Goal: Transaction & Acquisition: Download file/media

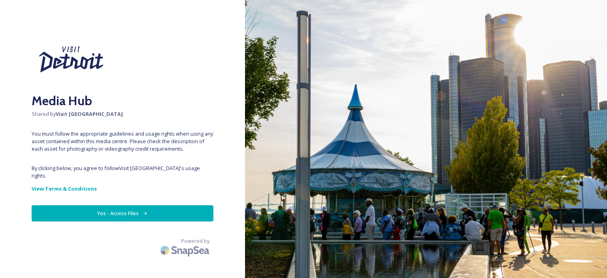
click at [109, 205] on button "Yes - Access Files" at bounding box center [123, 213] width 182 height 16
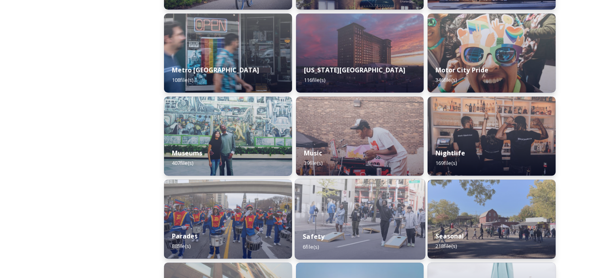
scroll to position [488, 0]
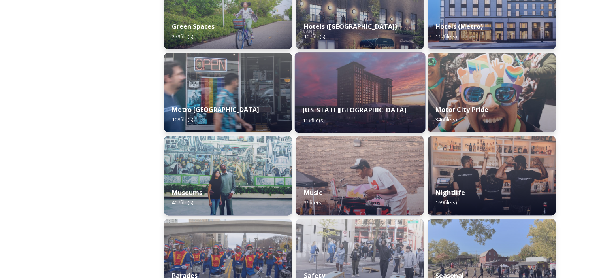
click at [352, 84] on img at bounding box center [359, 92] width 130 height 81
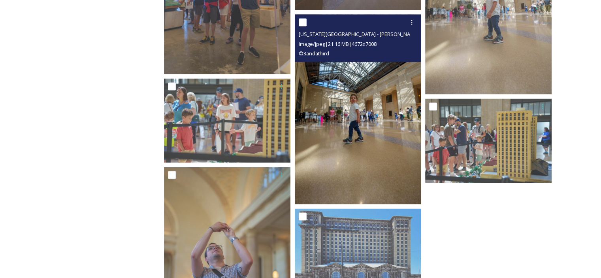
scroll to position [4571, 0]
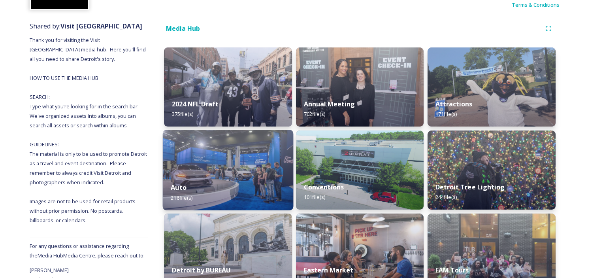
scroll to position [119, 0]
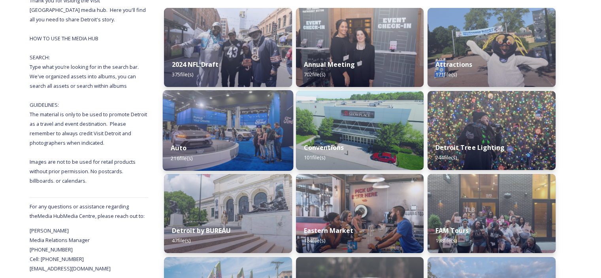
click at [216, 143] on div "Auto 216 file(s)" at bounding box center [228, 153] width 130 height 36
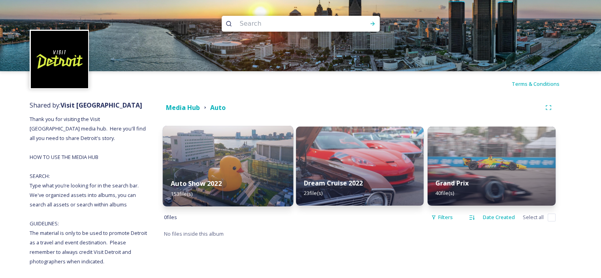
click at [217, 142] on img at bounding box center [228, 166] width 130 height 81
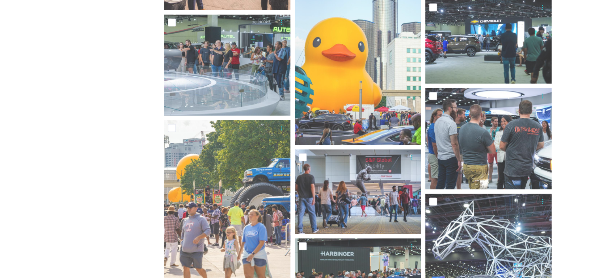
scroll to position [5296, 0]
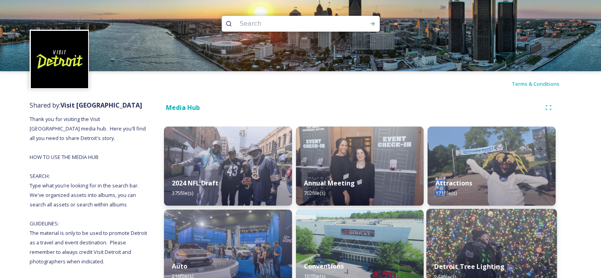
scroll to position [40, 0]
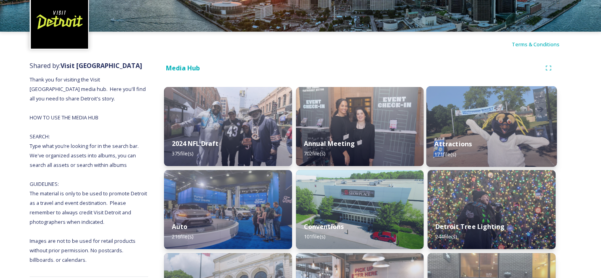
click at [473, 145] on div "Attractions 171 file(s)" at bounding box center [491, 149] width 130 height 36
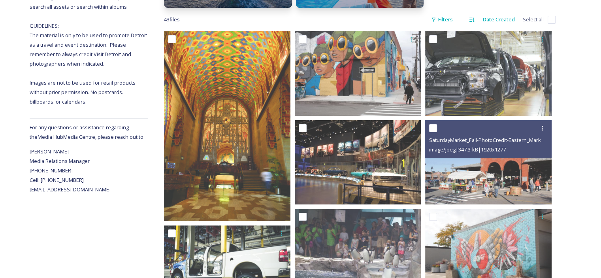
scroll to position [119, 0]
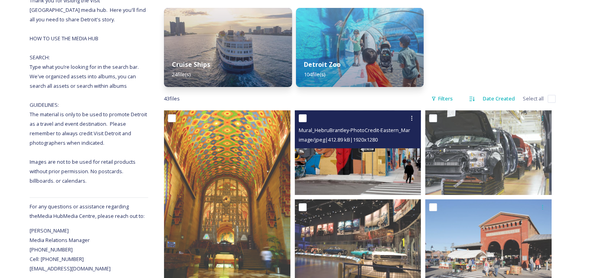
click at [347, 145] on div "Mural_HebruBrantley-PhotoCredit-Eastern_Market_Partnership (2).jpg image/jpeg |…" at bounding box center [358, 129] width 126 height 38
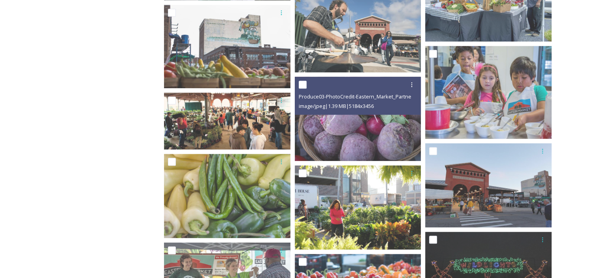
scroll to position [869, 0]
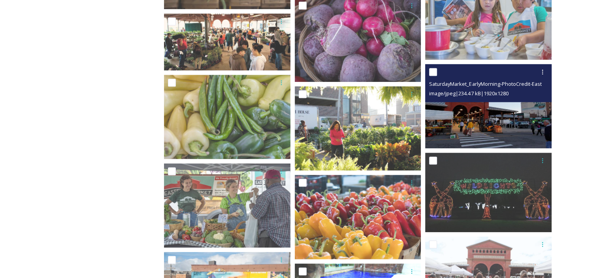
click at [444, 120] on img at bounding box center [488, 106] width 126 height 84
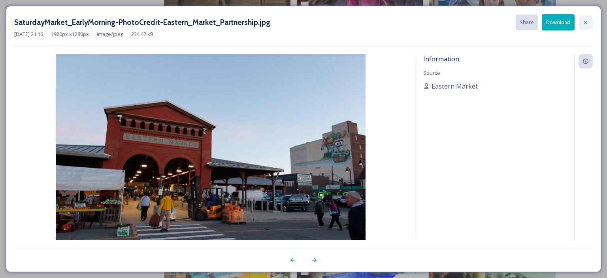
click at [585, 22] on icon at bounding box center [586, 22] width 6 height 6
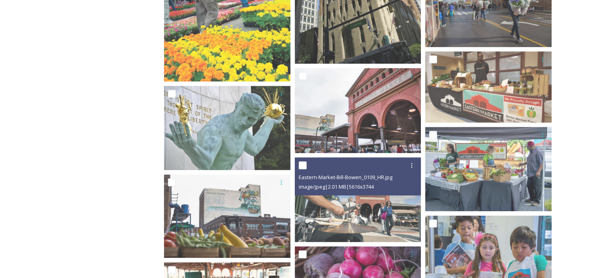
scroll to position [502, 0]
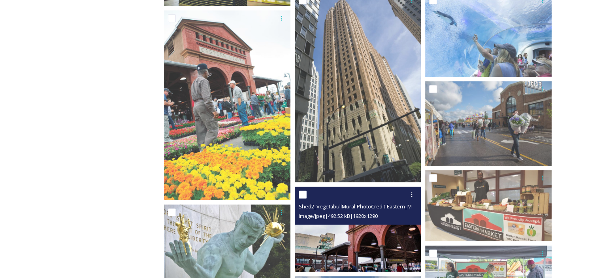
click at [336, 233] on img at bounding box center [358, 229] width 126 height 85
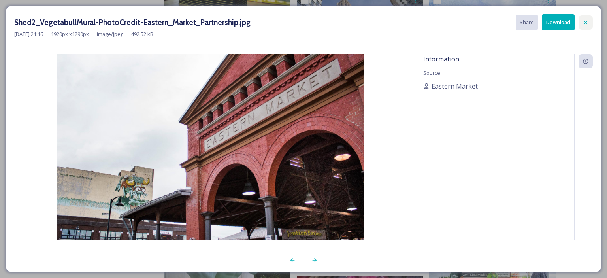
click at [587, 24] on icon at bounding box center [586, 22] width 6 height 6
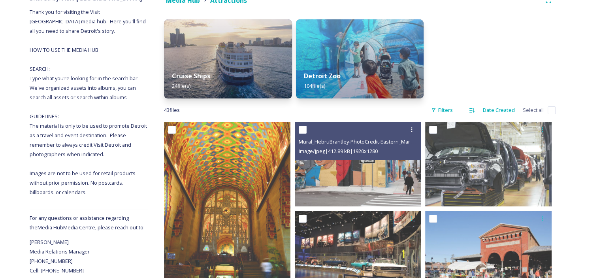
scroll to position [68, 0]
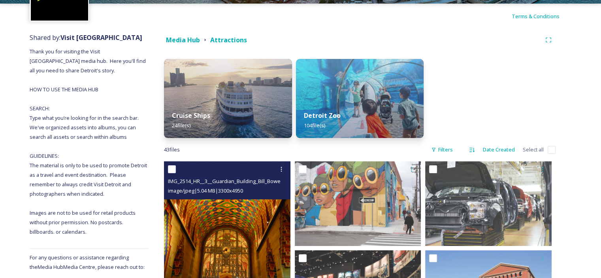
click at [229, 223] on img at bounding box center [227, 256] width 126 height 190
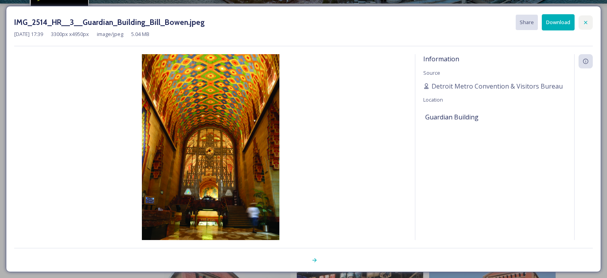
click at [586, 19] on icon at bounding box center [586, 22] width 6 height 6
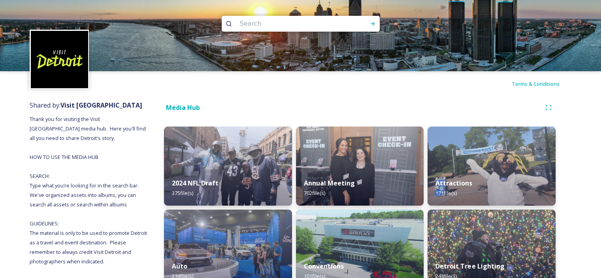
click at [467, 170] on div "Attractions 171 file(s)" at bounding box center [492, 165] width 128 height 79
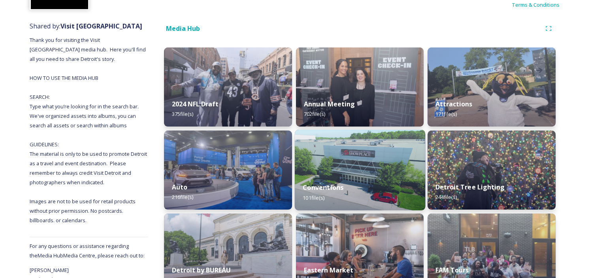
scroll to position [158, 0]
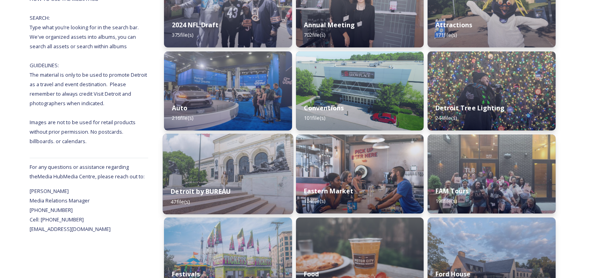
click at [254, 177] on img at bounding box center [228, 174] width 130 height 81
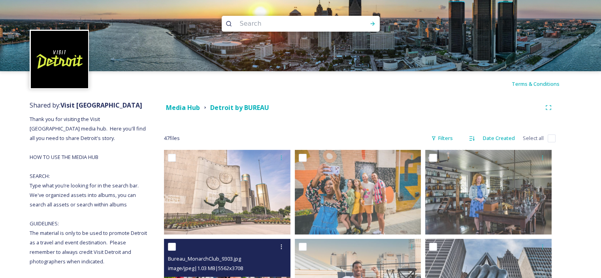
scroll to position [119, 0]
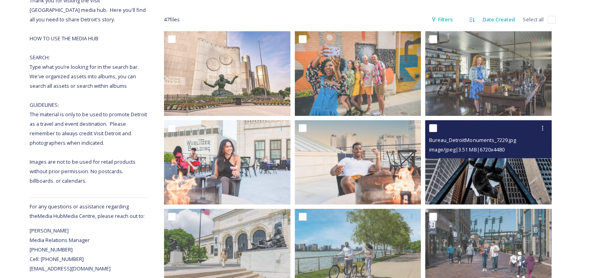
click at [498, 177] on img at bounding box center [488, 162] width 126 height 84
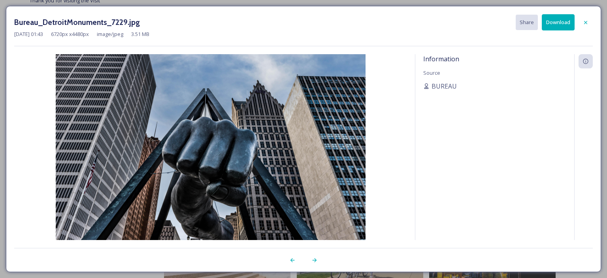
click at [551, 23] on button "Download" at bounding box center [558, 22] width 33 height 16
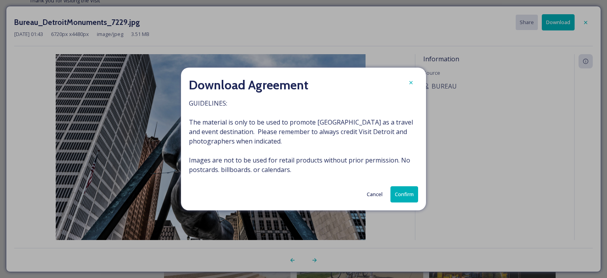
click at [413, 195] on button "Confirm" at bounding box center [404, 194] width 28 height 16
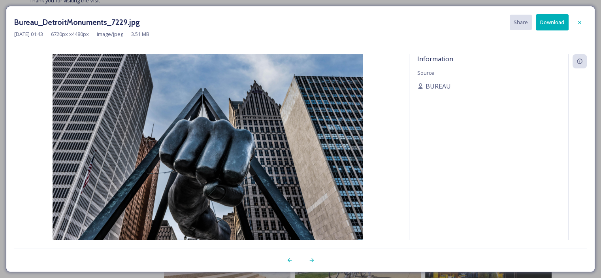
click at [411, 202] on div "Information Source BUREAU" at bounding box center [488, 147] width 159 height 186
click at [580, 21] on icon at bounding box center [580, 22] width 6 height 6
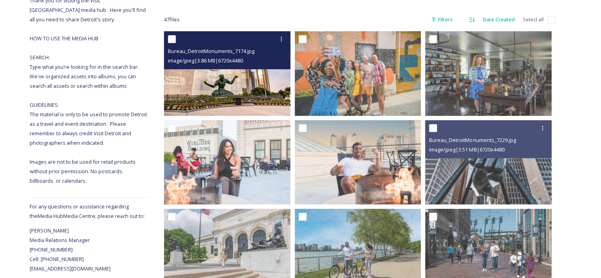
click at [248, 90] on img at bounding box center [227, 73] width 126 height 84
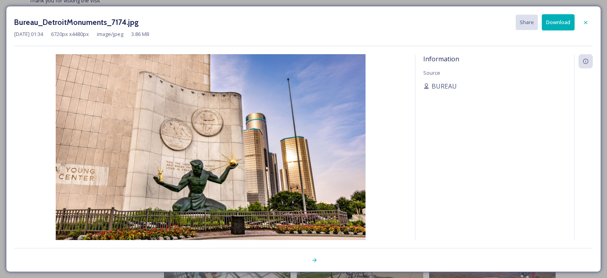
click at [558, 23] on button "Download" at bounding box center [558, 22] width 33 height 16
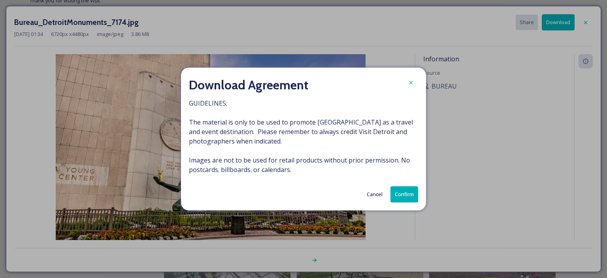
click at [399, 195] on button "Confirm" at bounding box center [404, 194] width 28 height 16
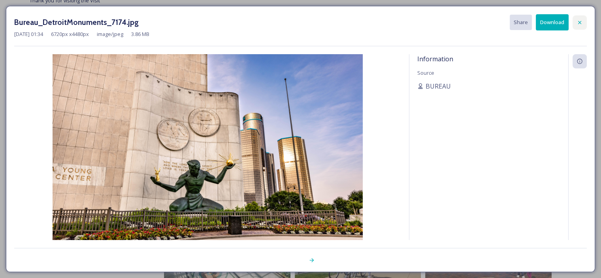
click at [578, 23] on icon at bounding box center [580, 22] width 6 height 6
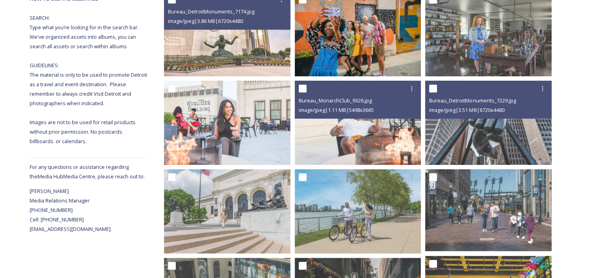
scroll to position [277, 0]
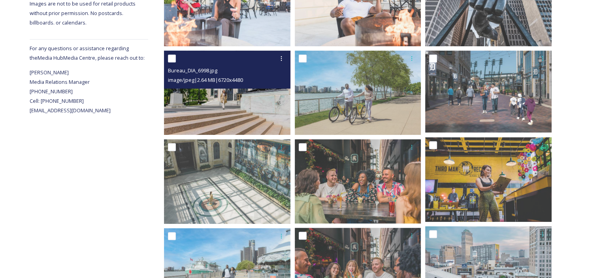
click at [225, 123] on img at bounding box center [227, 93] width 126 height 84
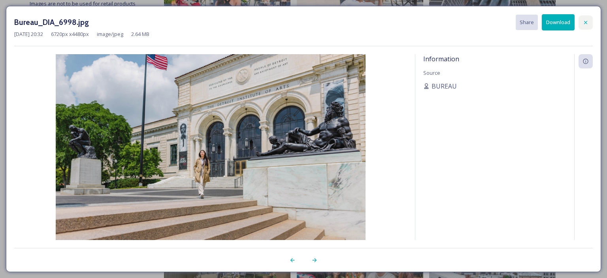
click at [586, 24] on icon at bounding box center [586, 22] width 6 height 6
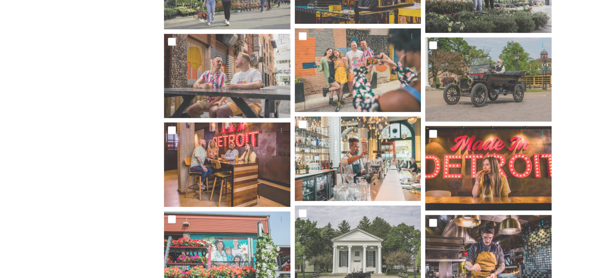
scroll to position [1309, 0]
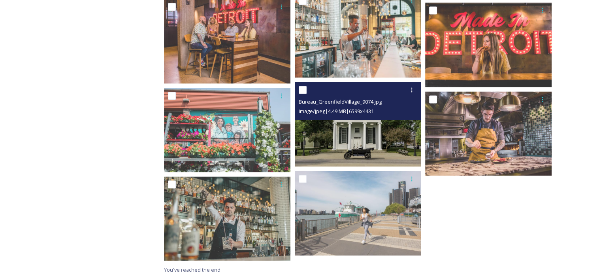
click at [373, 149] on img at bounding box center [358, 124] width 126 height 85
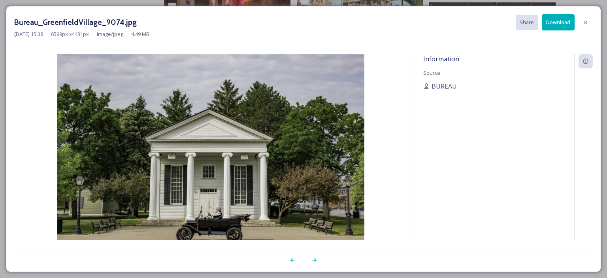
click at [565, 17] on button "Download" at bounding box center [558, 22] width 33 height 16
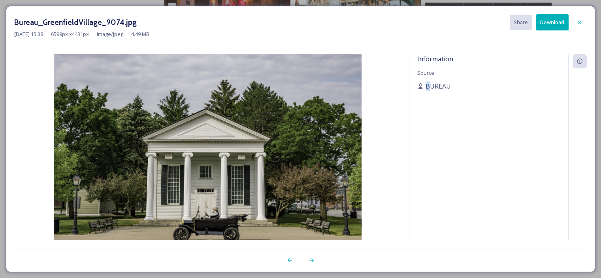
drag, startPoint x: 428, startPoint y: 191, endPoint x: 418, endPoint y: 195, distance: 10.5
click at [417, 195] on div "Information Source BUREAU" at bounding box center [488, 147] width 159 height 186
click at [555, 19] on button "Download" at bounding box center [552, 22] width 33 height 16
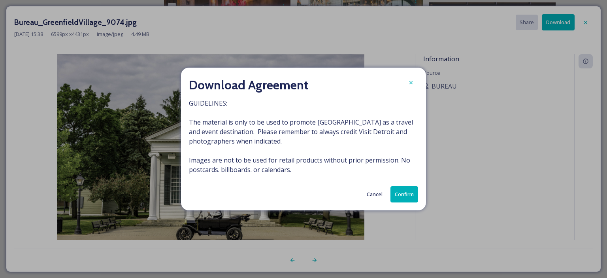
click at [405, 192] on button "Confirm" at bounding box center [404, 194] width 28 height 16
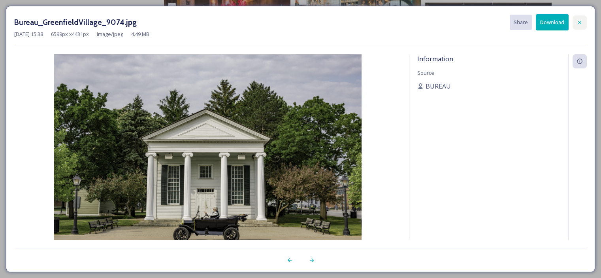
click at [581, 19] on icon at bounding box center [580, 22] width 6 height 6
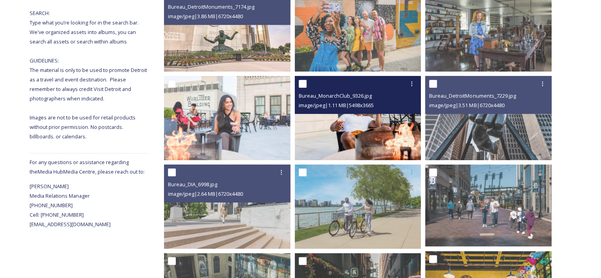
scroll to position [84, 0]
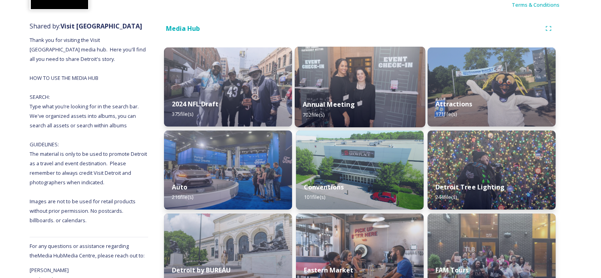
scroll to position [198, 0]
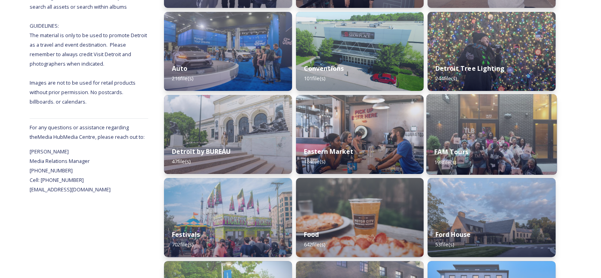
click at [500, 126] on img at bounding box center [491, 134] width 130 height 81
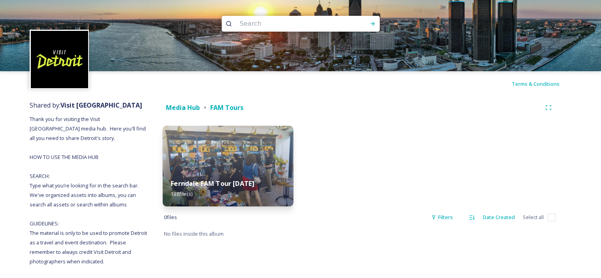
click at [236, 151] on img at bounding box center [228, 166] width 130 height 81
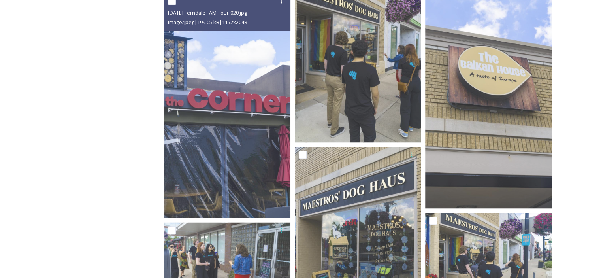
scroll to position [1502, 0]
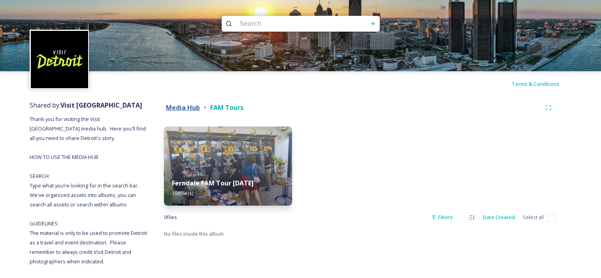
click at [188, 106] on strong "Media Hub" at bounding box center [183, 107] width 34 height 9
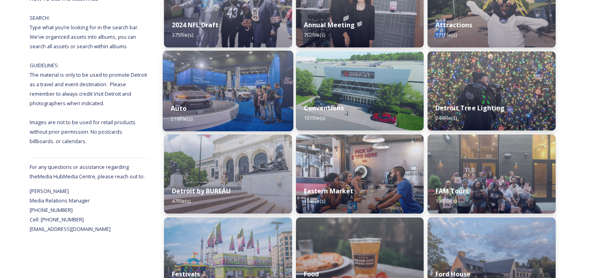
scroll to position [198, 0]
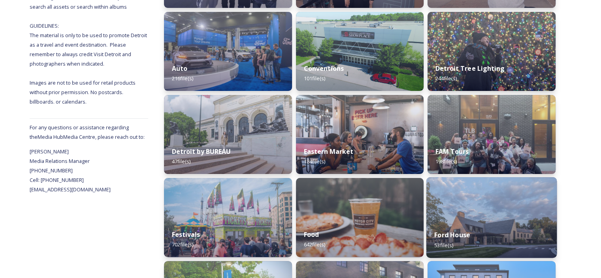
click at [522, 204] on img at bounding box center [491, 217] width 130 height 81
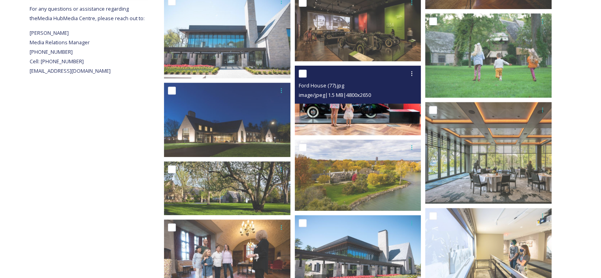
scroll to position [435, 0]
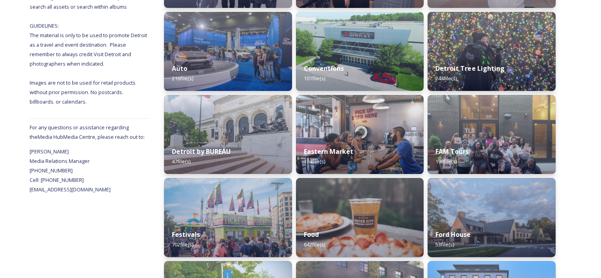
scroll to position [277, 0]
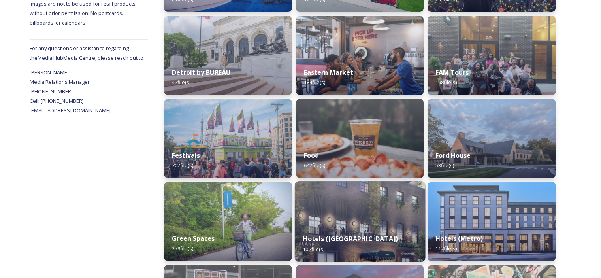
click at [379, 195] on img at bounding box center [359, 221] width 130 height 81
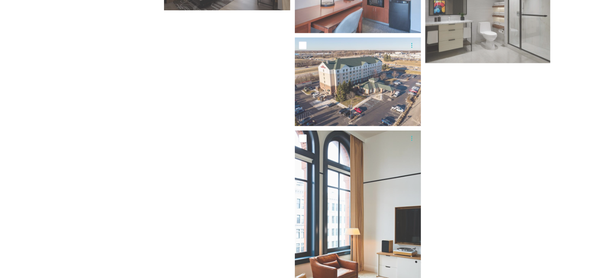
scroll to position [2631, 0]
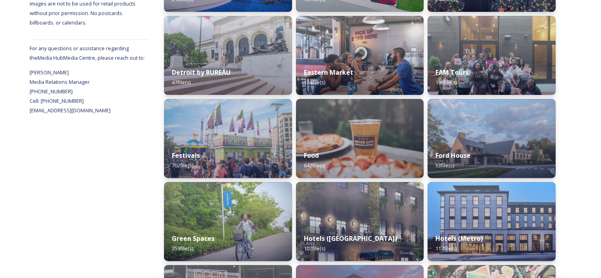
scroll to position [395, 0]
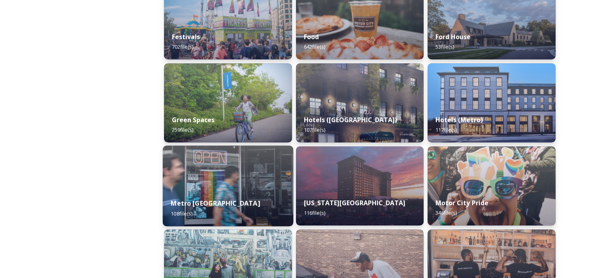
click at [225, 193] on div "Metro Detroit 108 file(s)" at bounding box center [228, 208] width 130 height 36
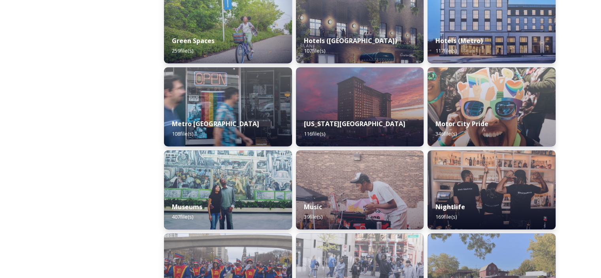
scroll to position [553, 0]
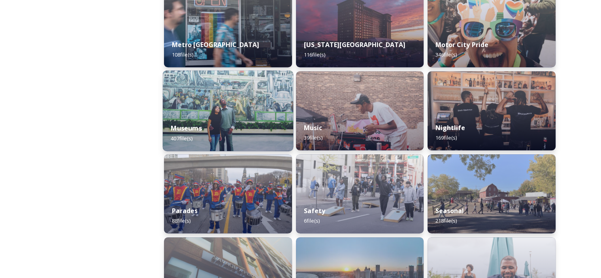
click at [213, 121] on div "Museums 407 file(s)" at bounding box center [228, 133] width 130 height 36
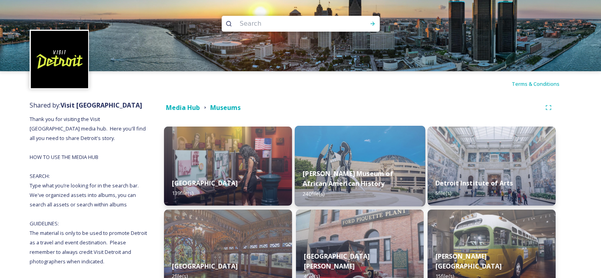
scroll to position [40, 0]
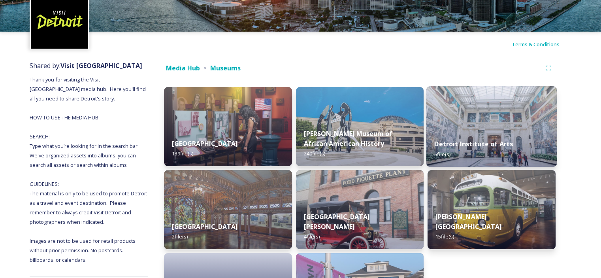
click at [474, 139] on div "Detroit Institute of Arts 5 file(s)" at bounding box center [491, 149] width 130 height 36
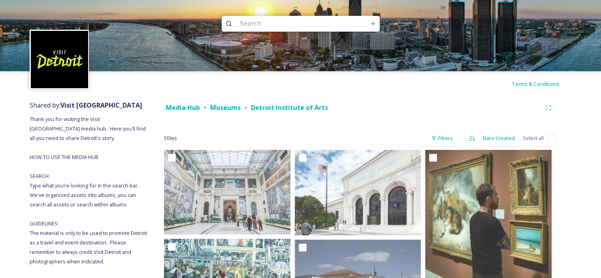
scroll to position [113, 0]
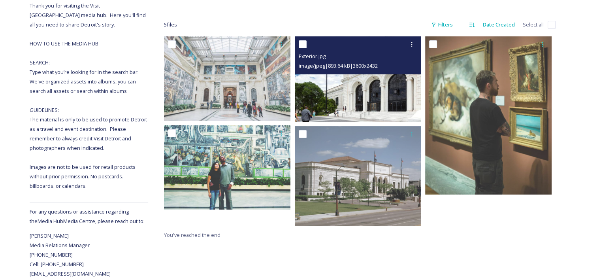
click at [368, 94] on img at bounding box center [358, 78] width 126 height 85
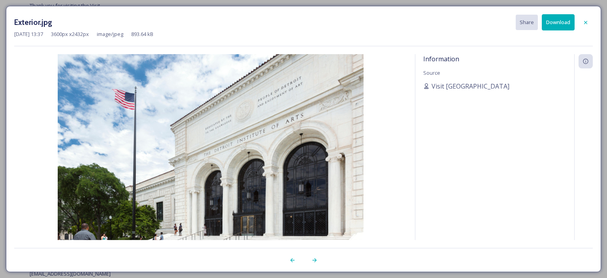
click at [553, 19] on button "Download" at bounding box center [558, 22] width 33 height 16
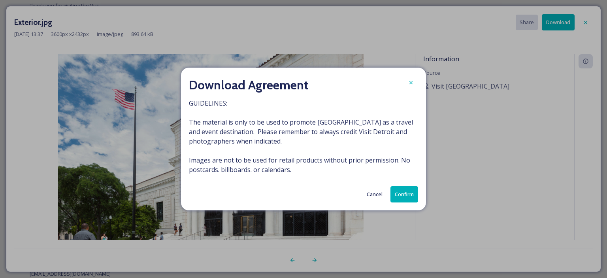
click at [405, 192] on button "Confirm" at bounding box center [404, 194] width 28 height 16
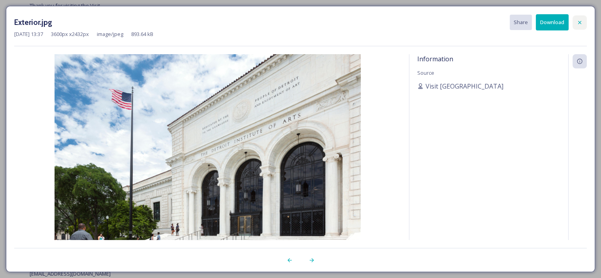
drag, startPoint x: 579, startPoint y: 24, endPoint x: 574, endPoint y: 25, distance: 4.9
click at [579, 24] on icon at bounding box center [580, 22] width 6 height 6
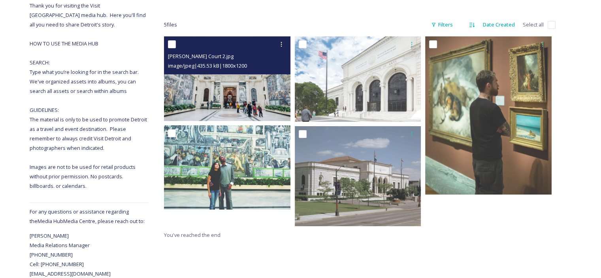
click at [213, 93] on img at bounding box center [227, 78] width 126 height 84
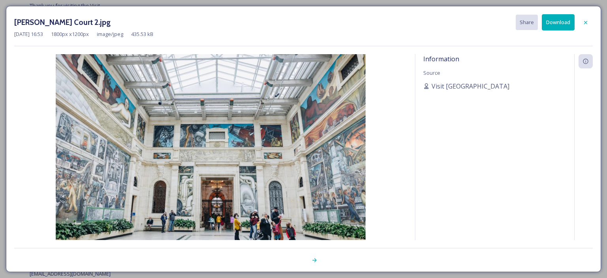
click at [549, 28] on button "Download" at bounding box center [558, 22] width 33 height 16
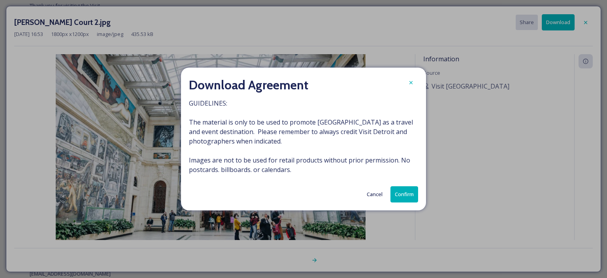
click at [414, 197] on button "Confirm" at bounding box center [404, 194] width 28 height 16
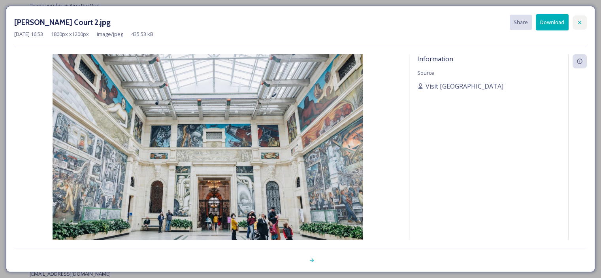
click at [580, 25] on icon at bounding box center [580, 22] width 6 height 6
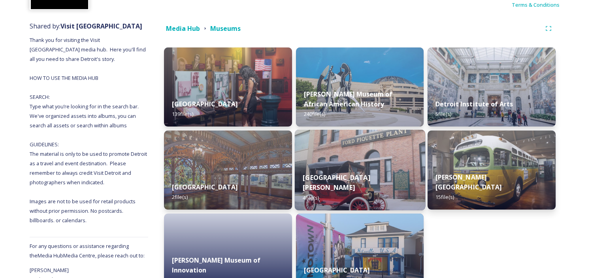
scroll to position [130, 0]
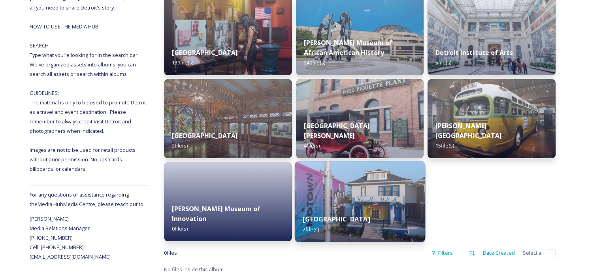
click at [385, 223] on div "Motown Museum 2 file(s)" at bounding box center [359, 224] width 130 height 36
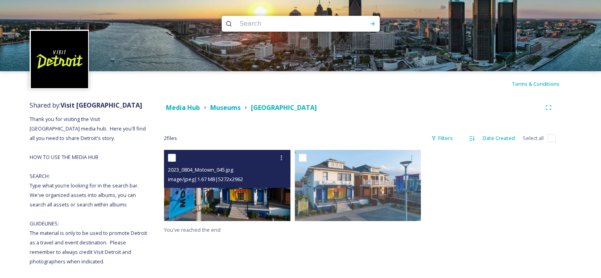
click at [257, 196] on img at bounding box center [227, 185] width 126 height 71
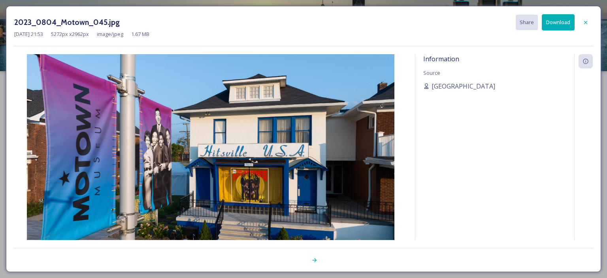
click at [567, 31] on div "[DATE] 21:53 5272 px x 2962 px image/jpeg 1.67 MB" at bounding box center [303, 34] width 579 height 8
click at [571, 23] on button "Download" at bounding box center [558, 22] width 33 height 16
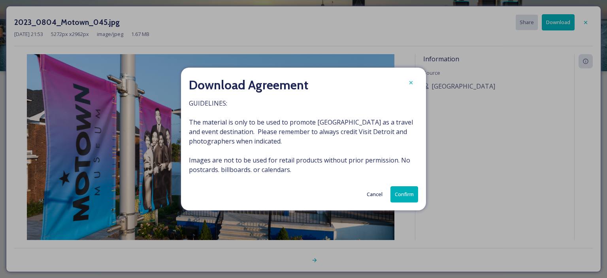
click at [409, 192] on button "Confirm" at bounding box center [404, 194] width 28 height 16
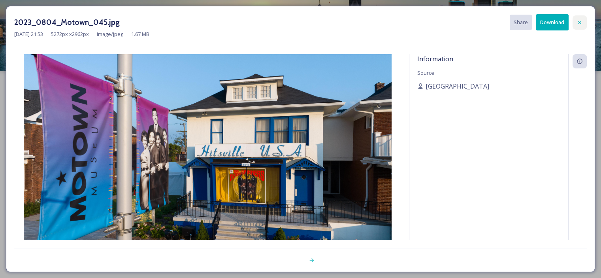
click at [580, 20] on icon at bounding box center [580, 22] width 6 height 6
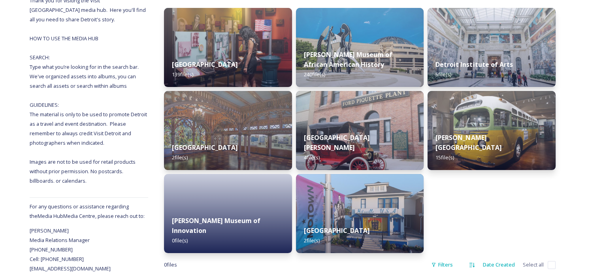
scroll to position [130, 0]
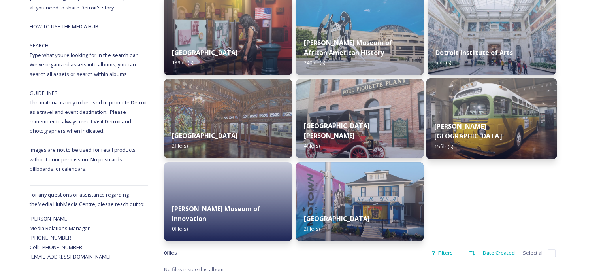
click at [507, 111] on img at bounding box center [491, 118] width 130 height 81
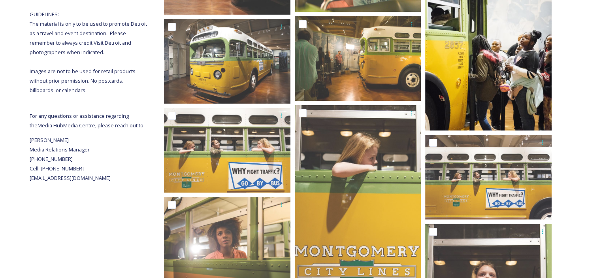
scroll to position [130, 0]
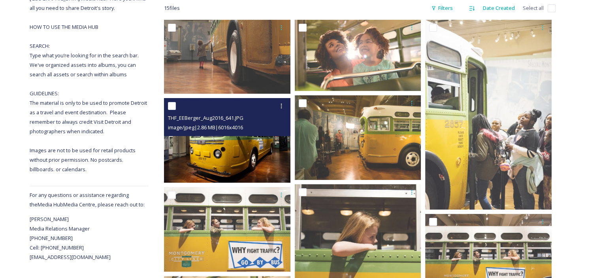
click at [269, 143] on img at bounding box center [227, 140] width 126 height 84
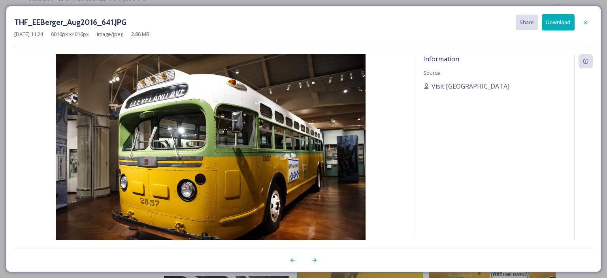
click at [555, 23] on button "Download" at bounding box center [558, 22] width 33 height 16
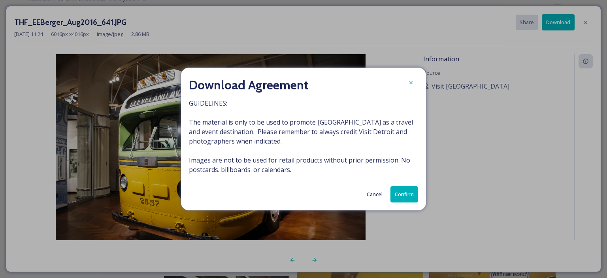
click at [405, 200] on button "Confirm" at bounding box center [404, 194] width 28 height 16
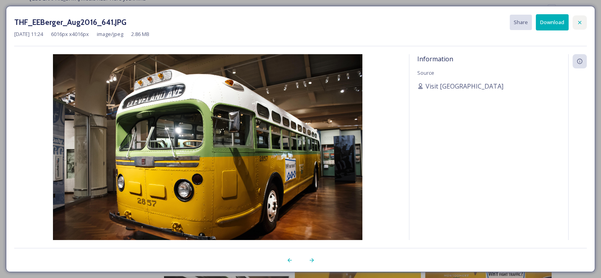
click at [582, 19] on div at bounding box center [580, 22] width 14 height 14
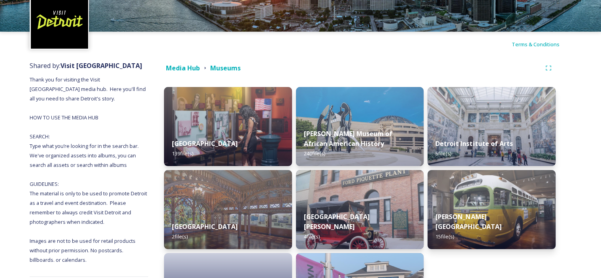
scroll to position [79, 0]
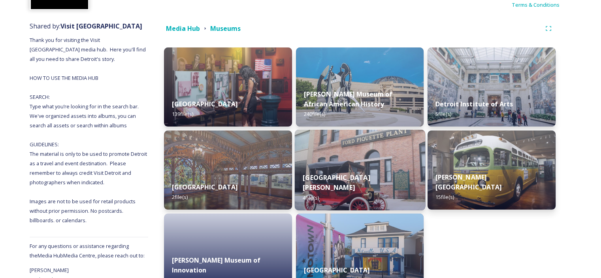
click at [371, 187] on div "[GEOGRAPHIC_DATA][PERSON_NAME] 4 file(s)" at bounding box center [359, 187] width 130 height 46
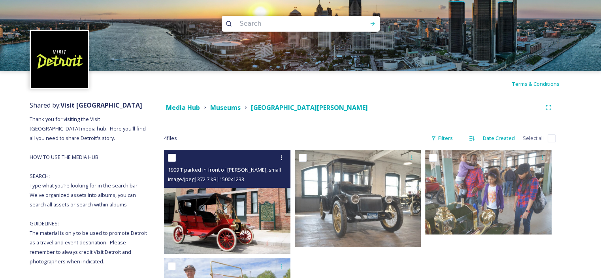
click at [228, 210] on img at bounding box center [227, 202] width 126 height 104
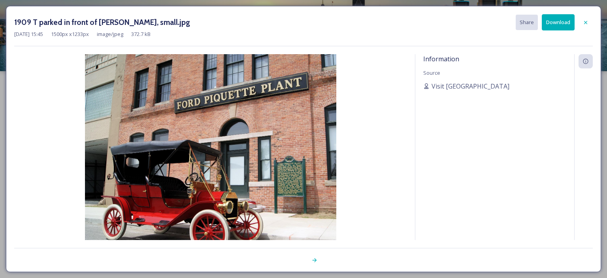
click at [565, 20] on button "Download" at bounding box center [558, 22] width 33 height 16
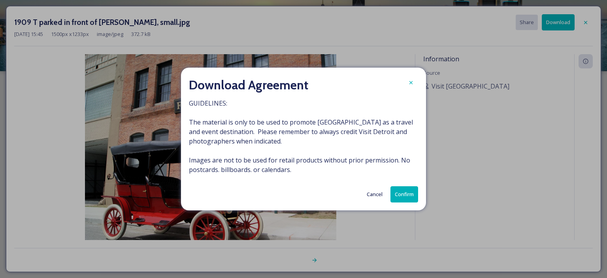
click at [411, 191] on button "Confirm" at bounding box center [404, 194] width 28 height 16
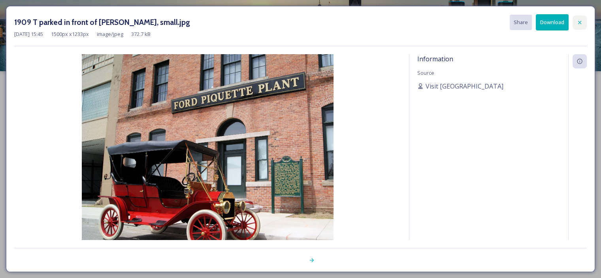
click at [582, 22] on icon at bounding box center [580, 22] width 6 height 6
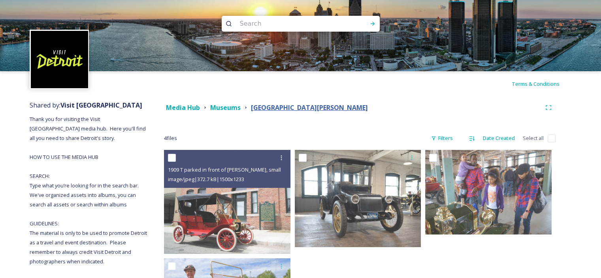
scroll to position [113, 0]
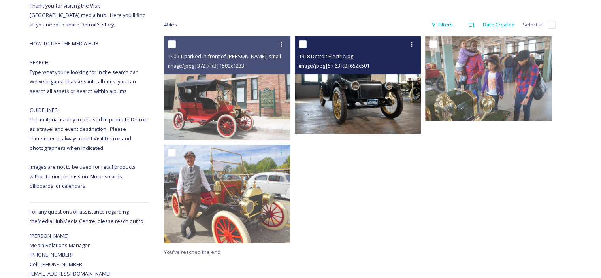
click at [406, 91] on img at bounding box center [358, 84] width 126 height 97
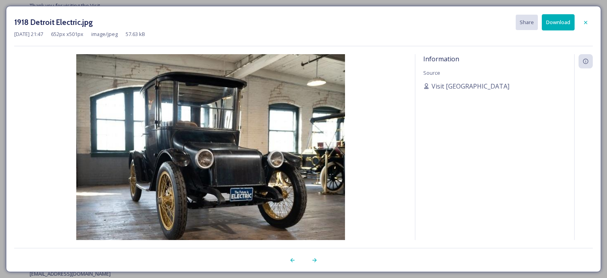
click at [564, 24] on button "Download" at bounding box center [558, 22] width 33 height 16
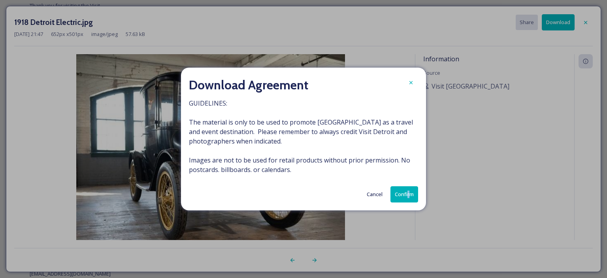
click at [407, 187] on div "Download Agreement GUIDELINES: The material is only to be used to promote [GEOG…" at bounding box center [303, 139] width 245 height 143
click at [408, 191] on button "Confirm" at bounding box center [404, 194] width 28 height 16
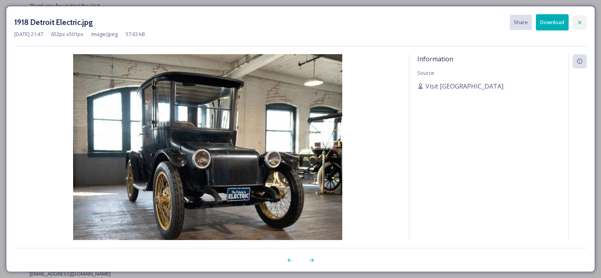
click at [580, 21] on icon at bounding box center [580, 22] width 6 height 6
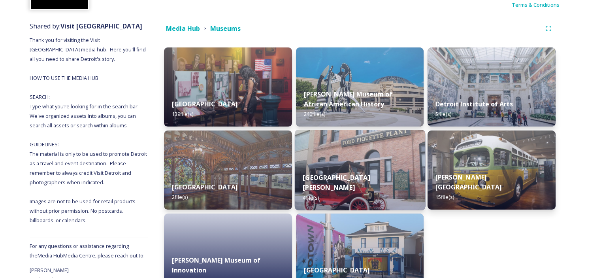
scroll to position [130, 0]
